Goal: Navigation & Orientation: Find specific page/section

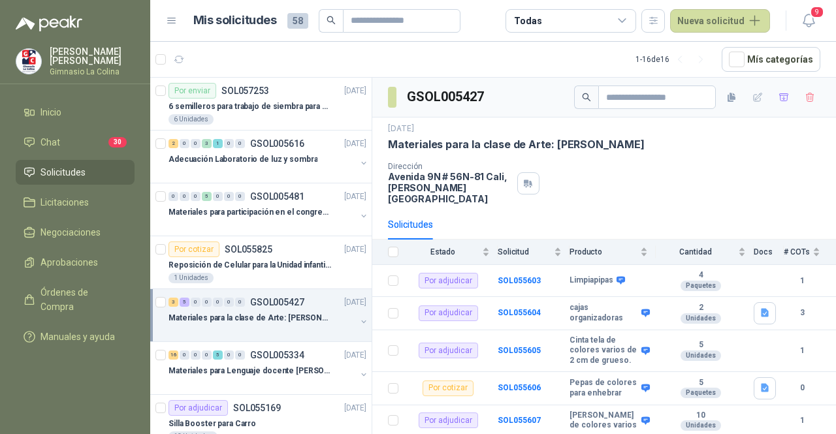
scroll to position [140, 0]
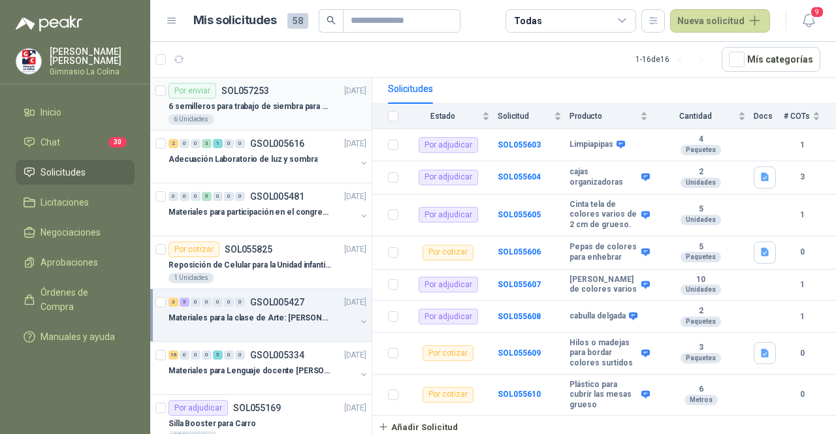
click at [285, 106] on p "6 semilleros para trabajo de siembra para estudiantes en la granja" at bounding box center [249, 107] width 163 height 12
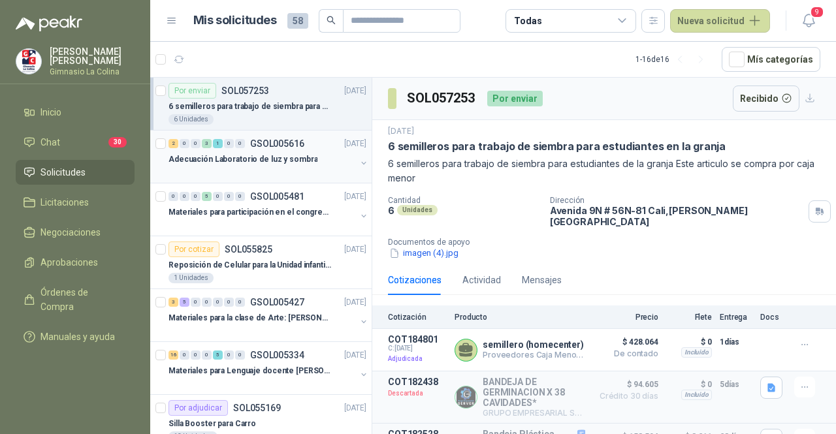
click at [279, 168] on div at bounding box center [261, 172] width 187 height 10
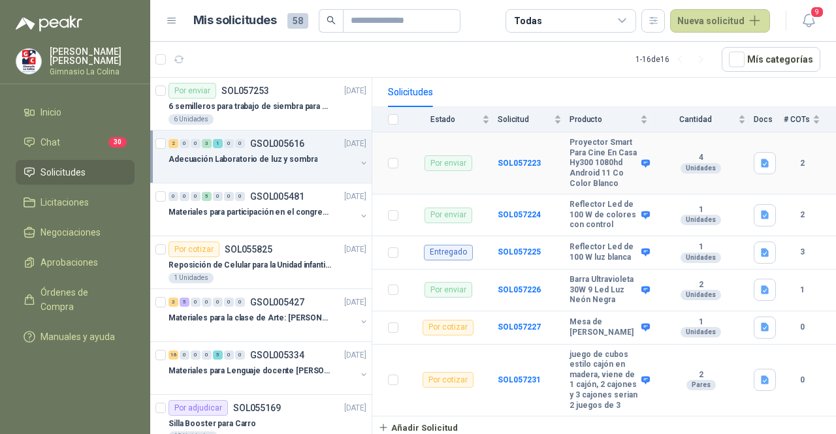
scroll to position [167, 0]
click at [255, 218] on div "Materiales para participación en el congreso, UI" at bounding box center [261, 212] width 187 height 16
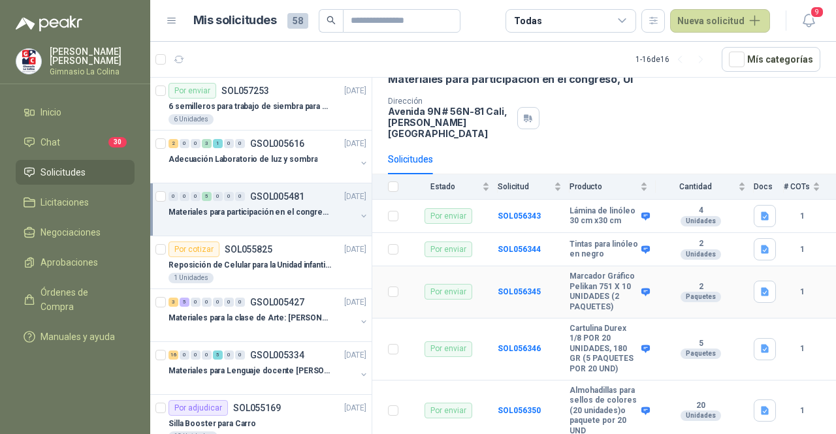
scroll to position [116, 0]
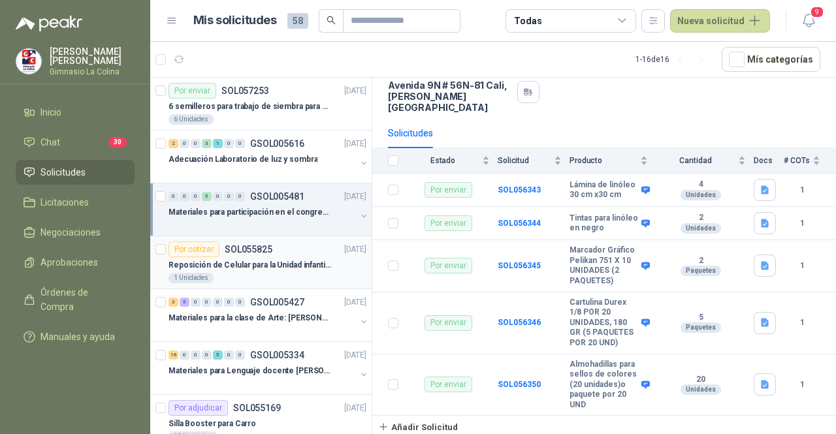
click at [259, 250] on p "SOL055825" at bounding box center [249, 249] width 48 height 9
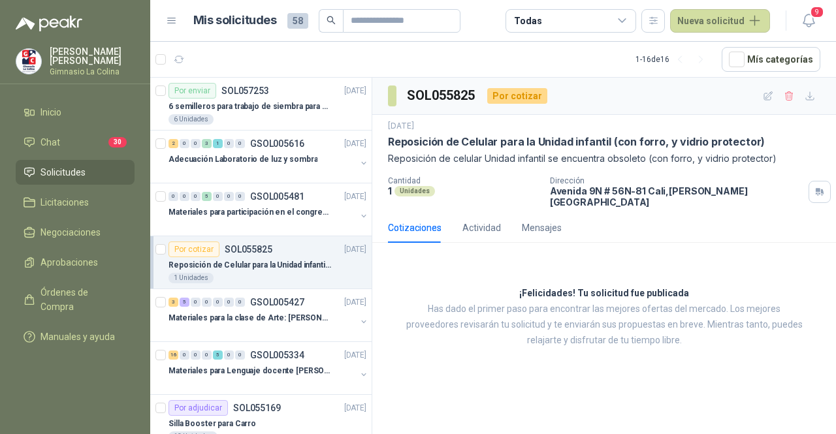
scroll to position [65, 0]
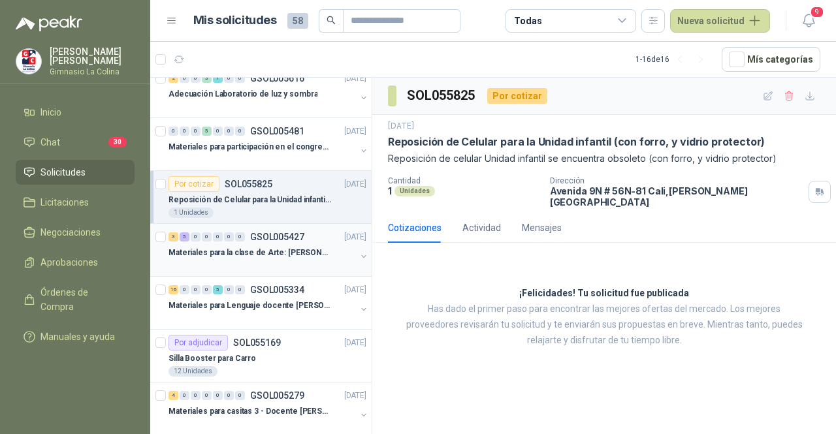
click at [282, 250] on p "Materiales para la clase de Arte: [PERSON_NAME]" at bounding box center [249, 253] width 163 height 12
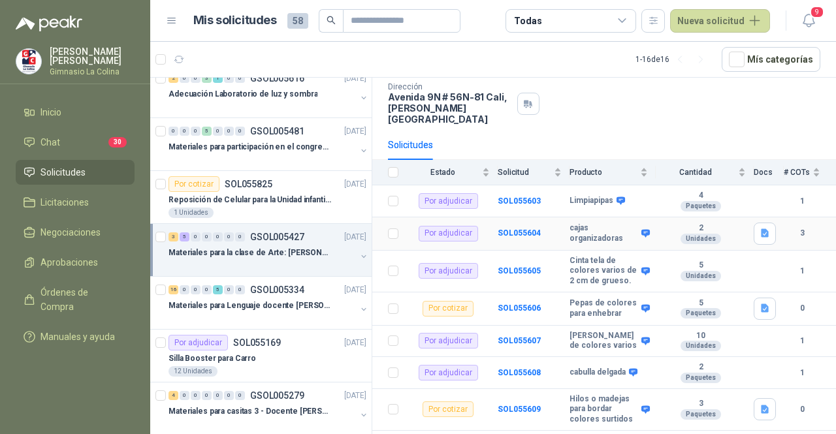
scroll to position [140, 0]
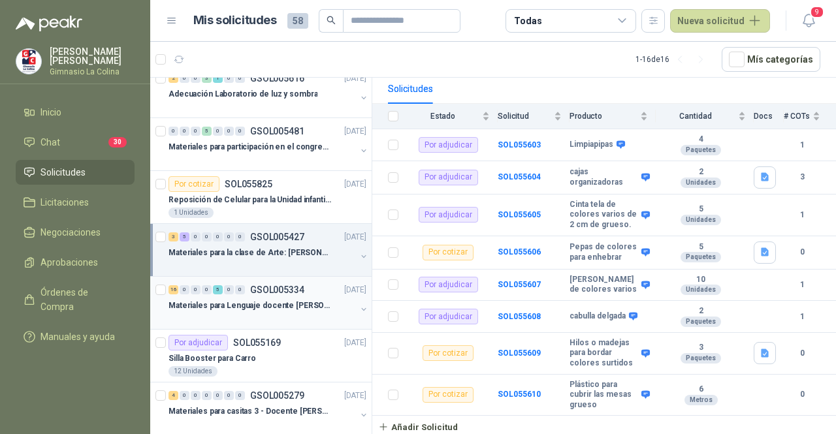
click at [259, 301] on p "Materiales para Lenguaje docente [PERSON_NAME]" at bounding box center [249, 306] width 163 height 12
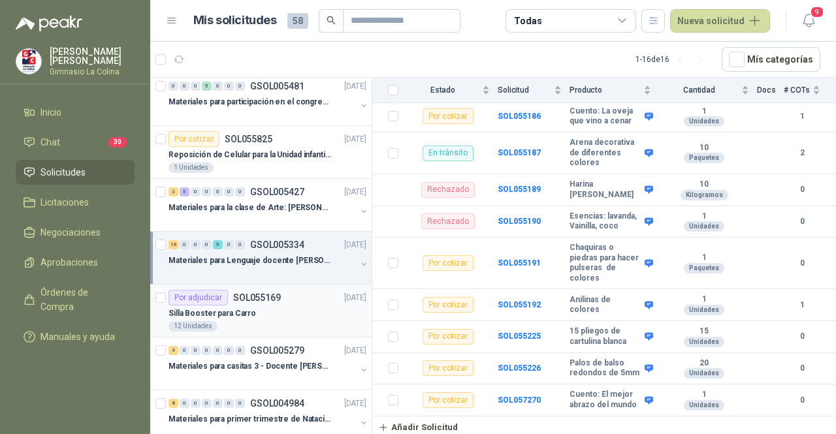
scroll to position [131, 0]
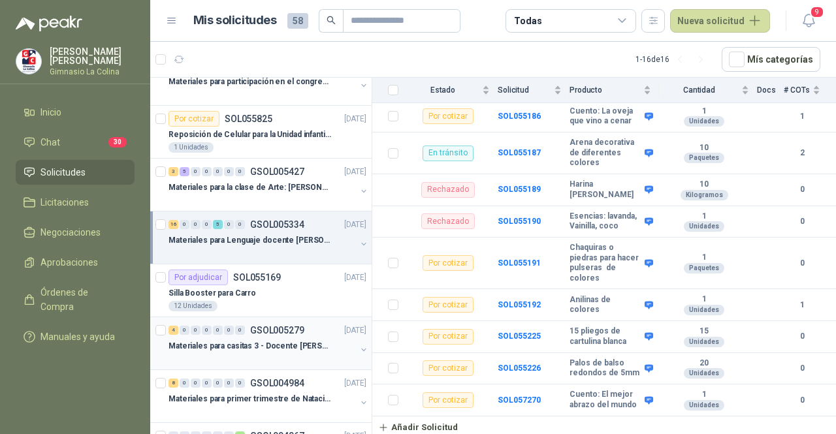
click at [304, 346] on p "Materiales para casitas 3 - Docente [PERSON_NAME]" at bounding box center [249, 346] width 163 height 12
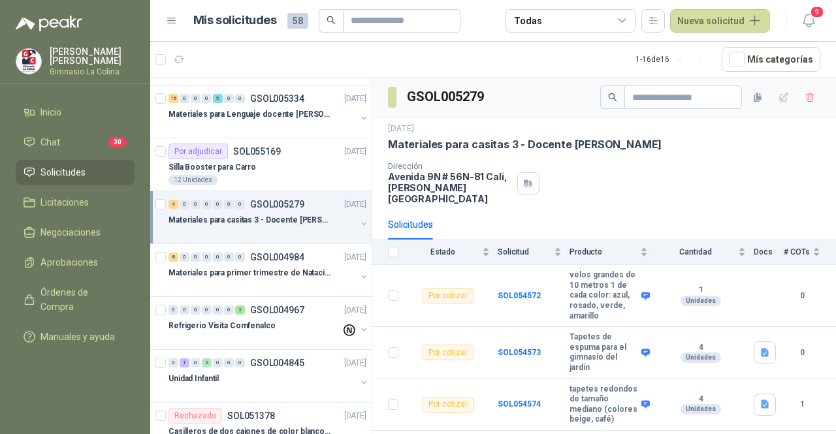
scroll to position [261, 0]
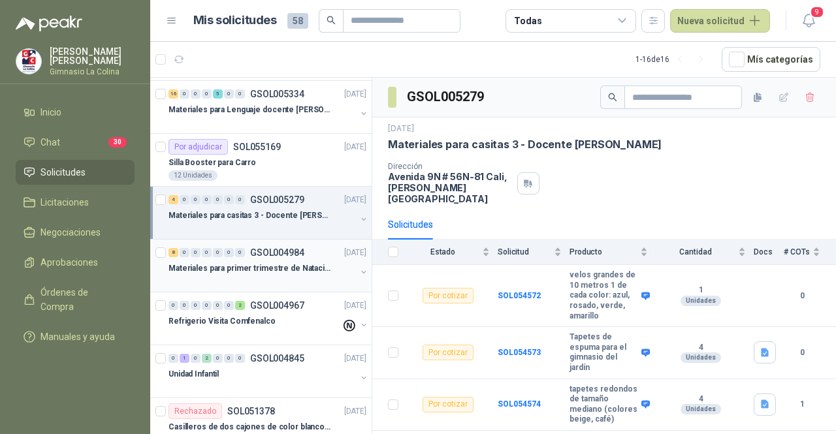
click at [298, 263] on p "Materiales para primer trimestre de Natación" at bounding box center [249, 269] width 163 height 12
